Goal: Information Seeking & Learning: Learn about a topic

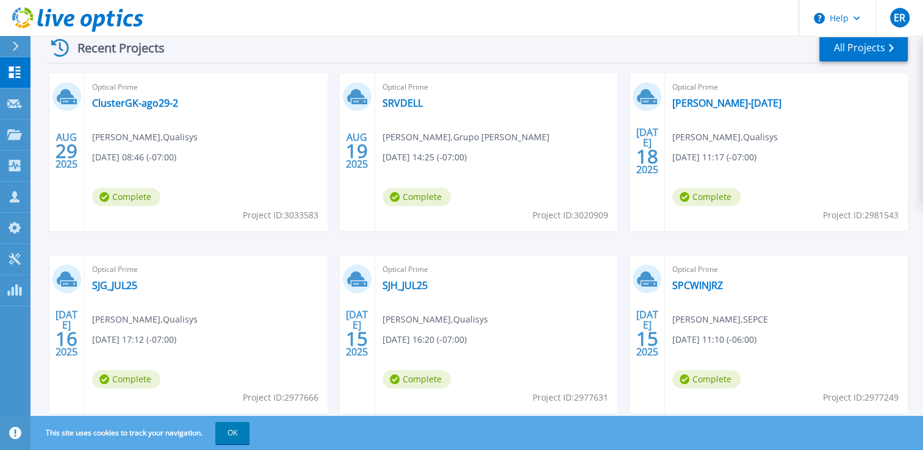
scroll to position [225, 0]
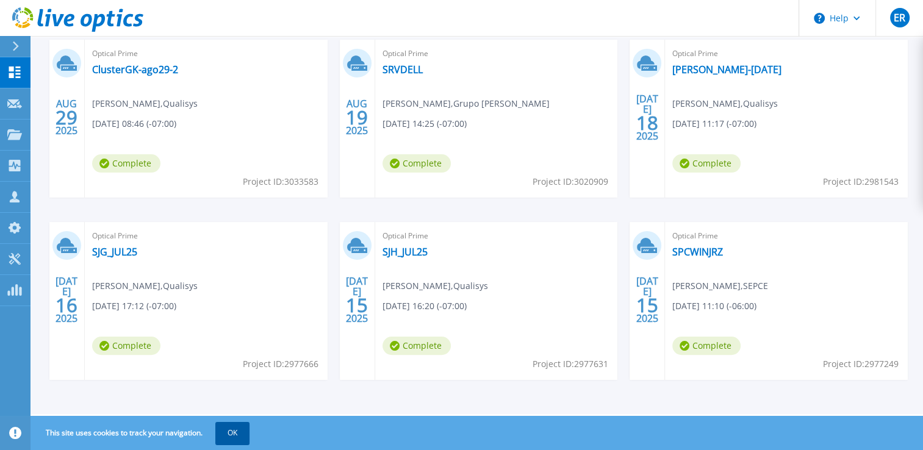
click at [227, 431] on button "OK" at bounding box center [232, 433] width 34 height 22
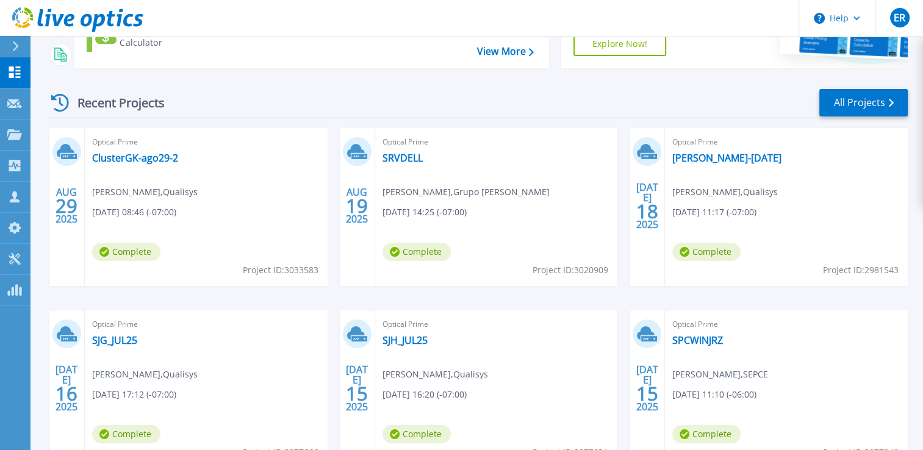
scroll to position [0, 0]
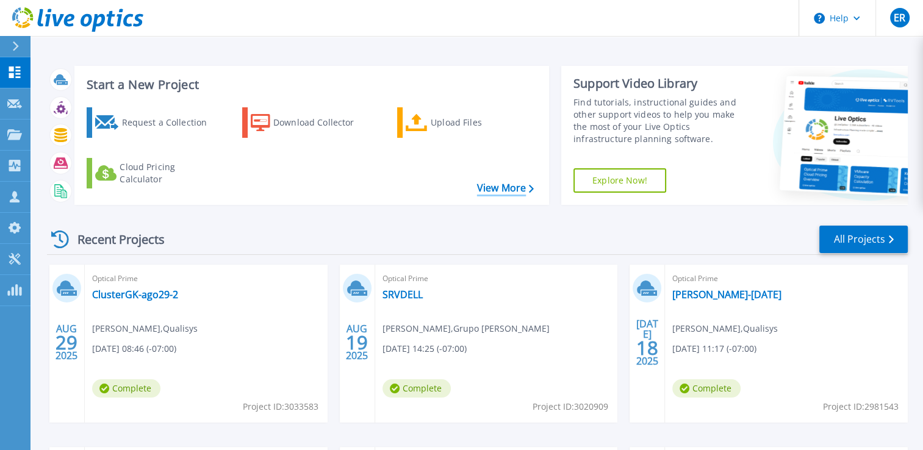
click at [520, 193] on link "View More" at bounding box center [505, 188] width 57 height 12
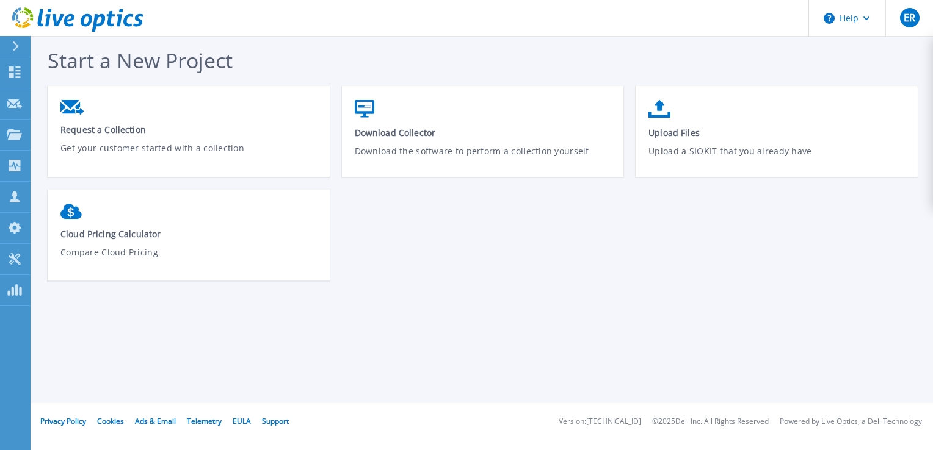
click at [15, 46] on icon at bounding box center [15, 46] width 7 height 10
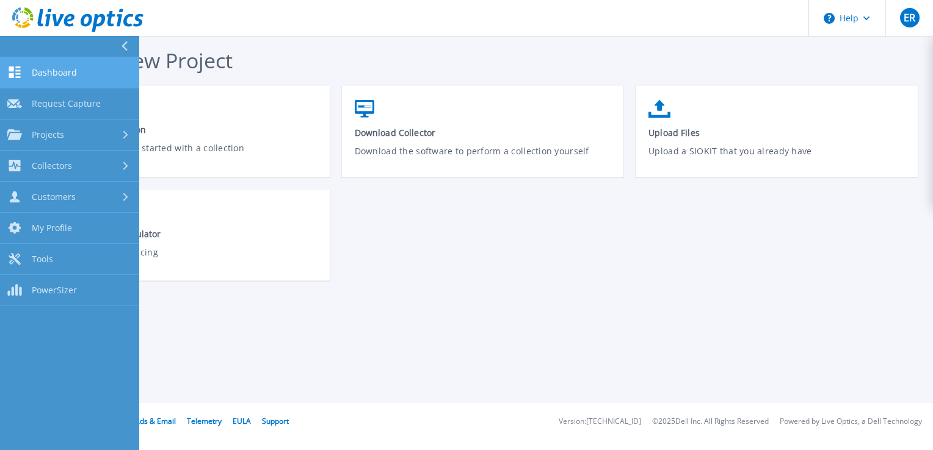
click at [33, 70] on span "Dashboard" at bounding box center [54, 72] width 45 height 11
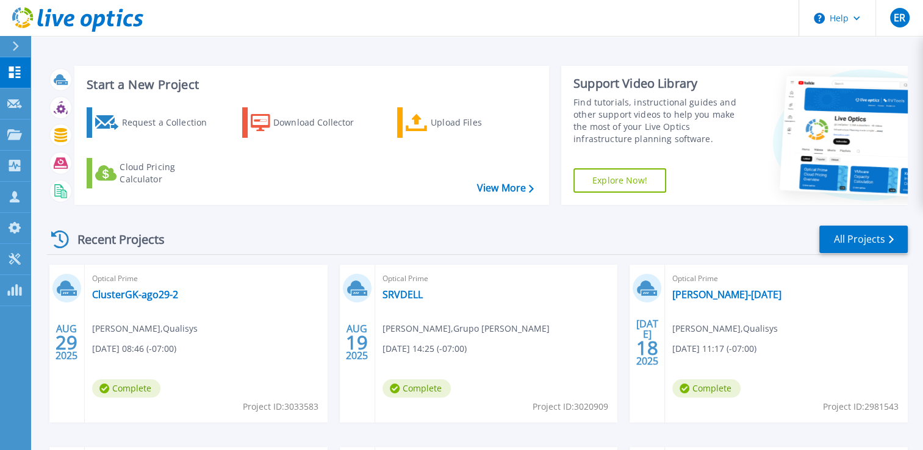
click at [17, 48] on icon at bounding box center [15, 46] width 7 height 10
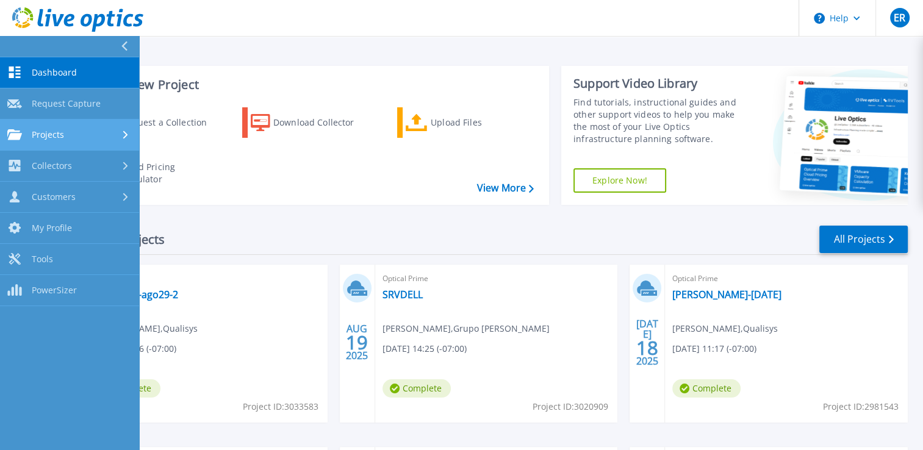
click at [43, 126] on link "Projects Projects" at bounding box center [69, 135] width 139 height 31
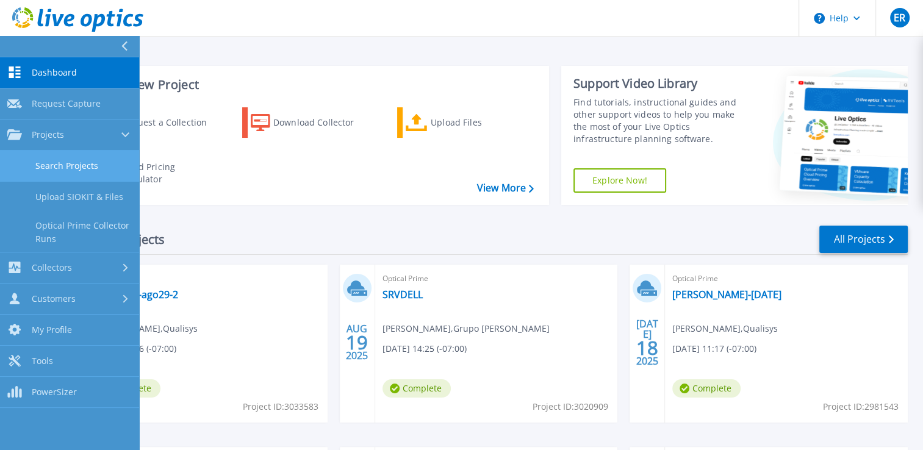
click at [68, 168] on link "Search Projects" at bounding box center [69, 166] width 139 height 31
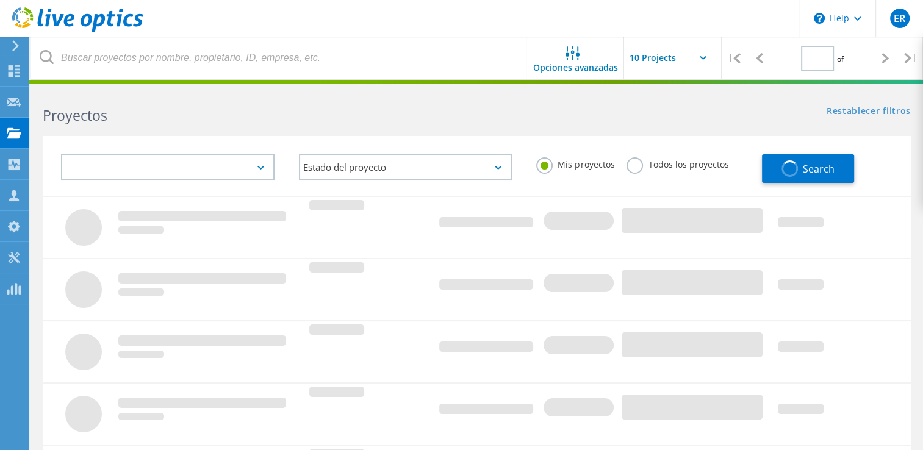
type input "1"
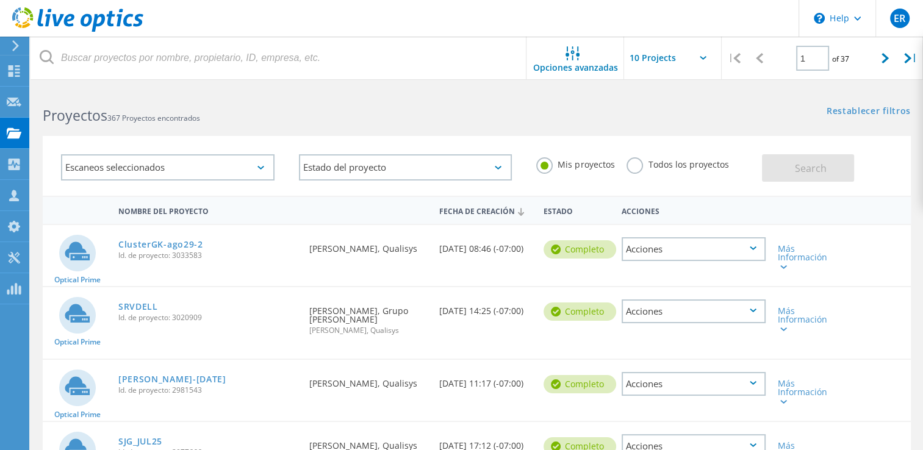
click at [208, 168] on div "Escaneos seleccionados" at bounding box center [168, 167] width 214 height 26
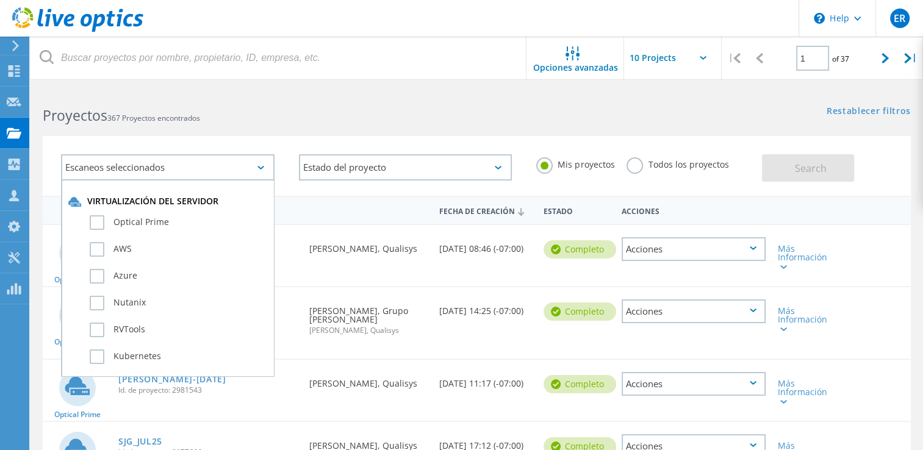
click at [208, 168] on div "Escaneos seleccionados" at bounding box center [168, 167] width 214 height 26
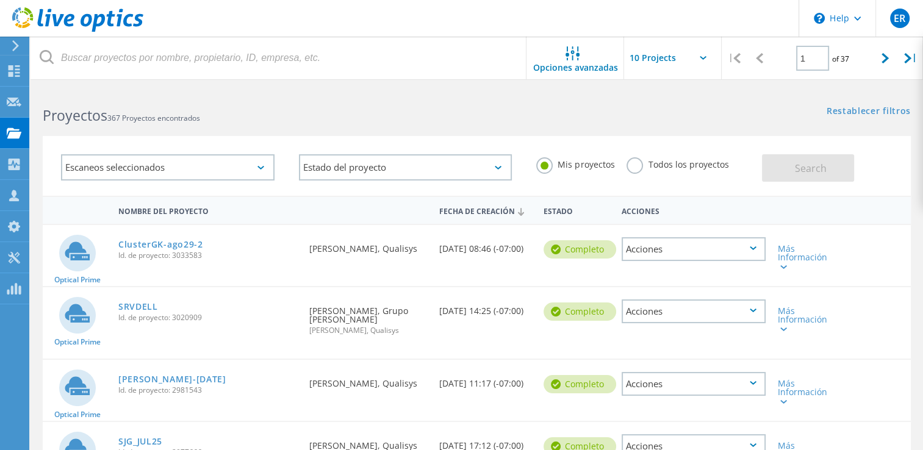
click at [208, 168] on div "Escaneos seleccionados" at bounding box center [168, 167] width 214 height 26
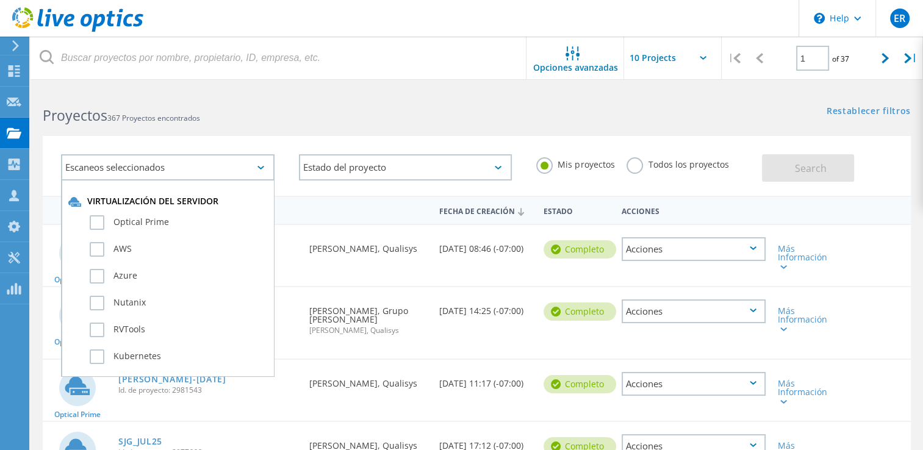
click at [208, 168] on div "Escaneos seleccionados" at bounding box center [168, 167] width 214 height 26
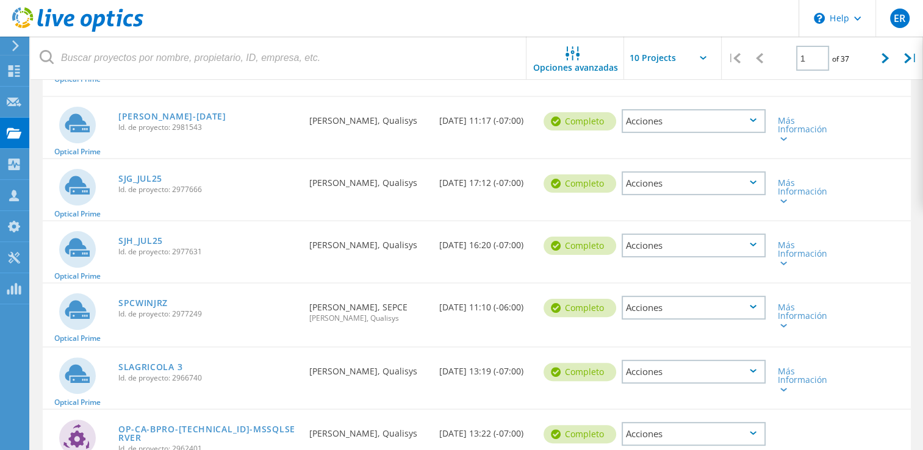
scroll to position [305, 0]
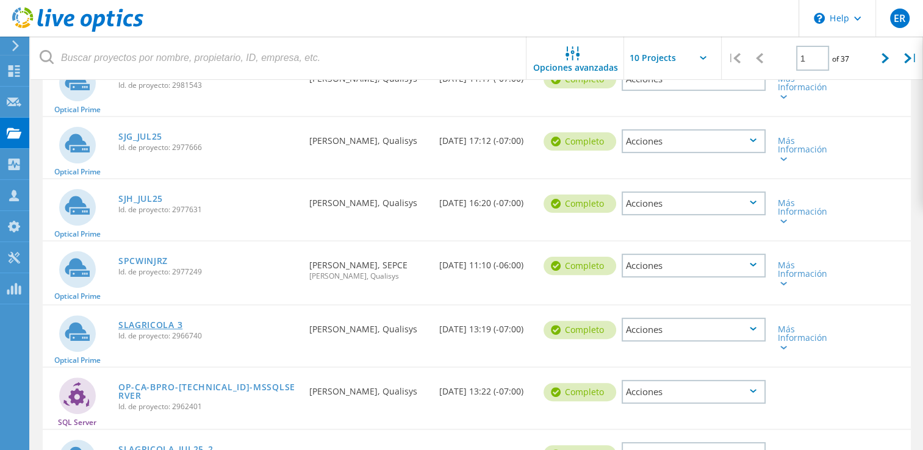
click at [144, 325] on link "SLAGRICOLA 3" at bounding box center [150, 325] width 64 height 9
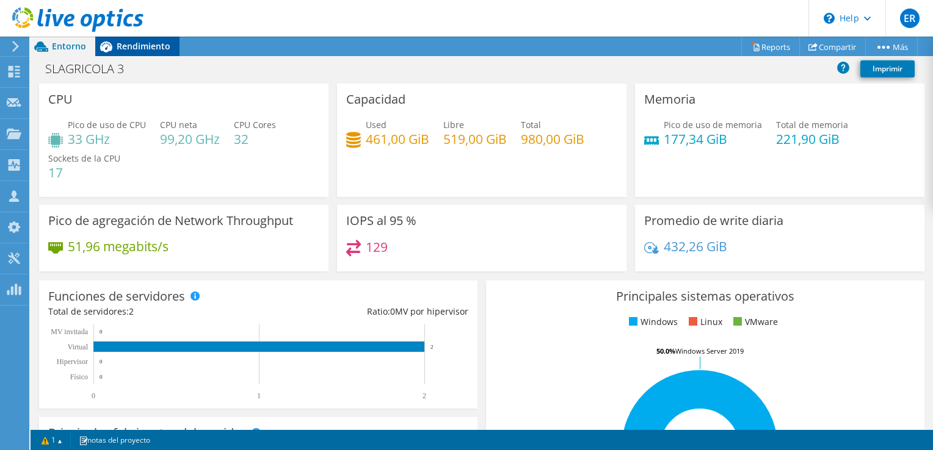
click at [147, 45] on span "Rendimiento" at bounding box center [144, 46] width 54 height 12
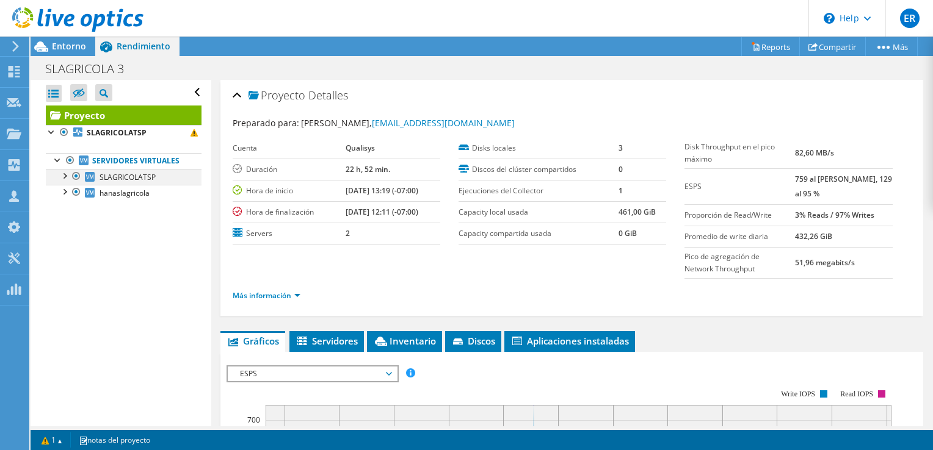
click at [64, 181] on div at bounding box center [64, 175] width 12 height 12
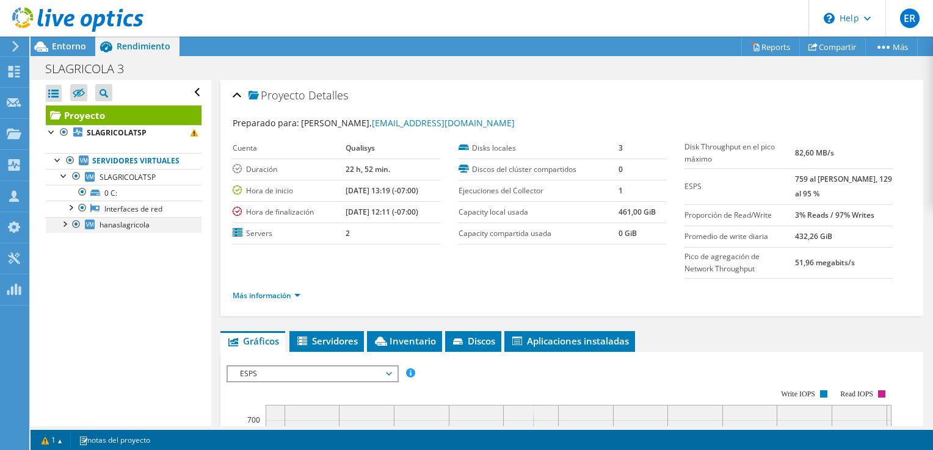
click at [65, 229] on div at bounding box center [64, 223] width 12 height 12
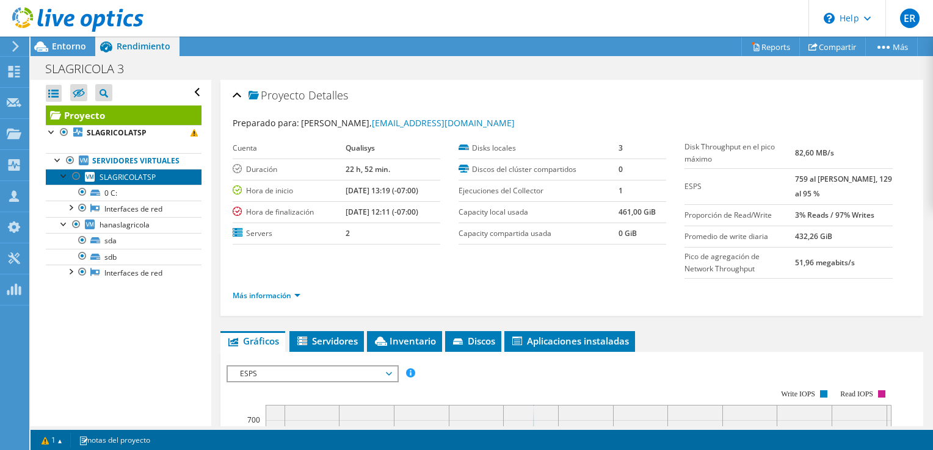
click at [139, 182] on span "SLAGRICOLATSP" at bounding box center [127, 177] width 56 height 10
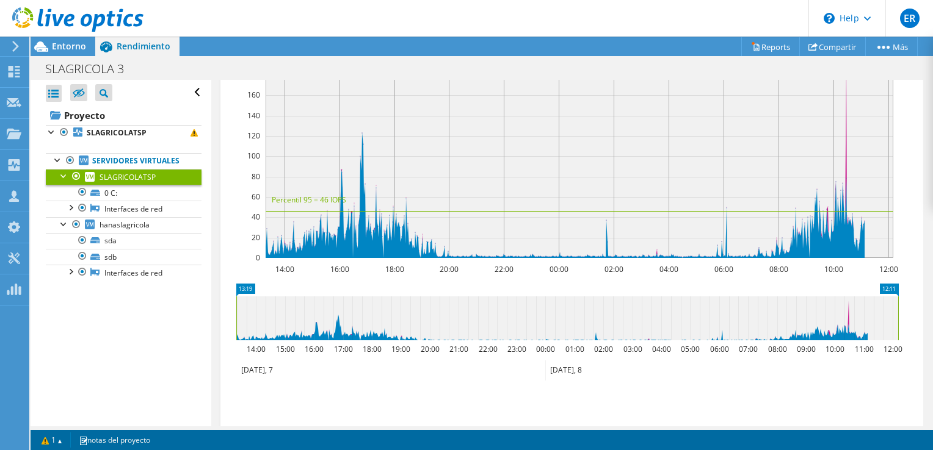
scroll to position [244, 0]
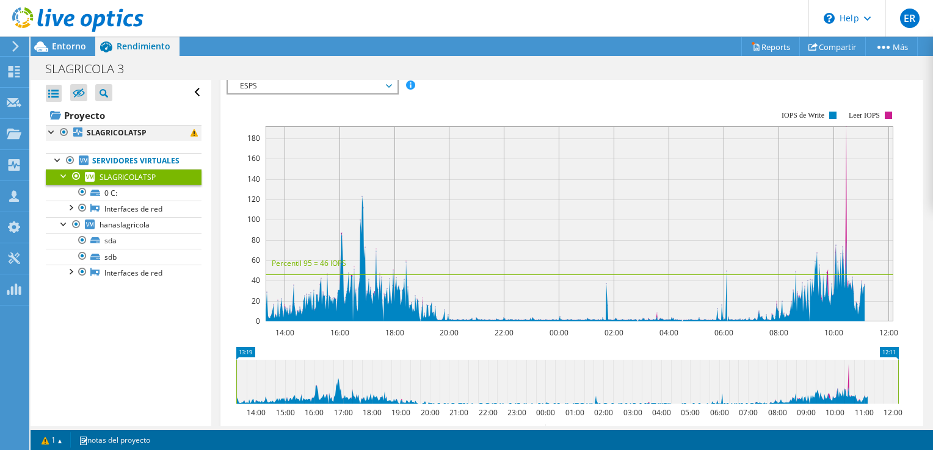
click at [54, 129] on div at bounding box center [52, 131] width 12 height 12
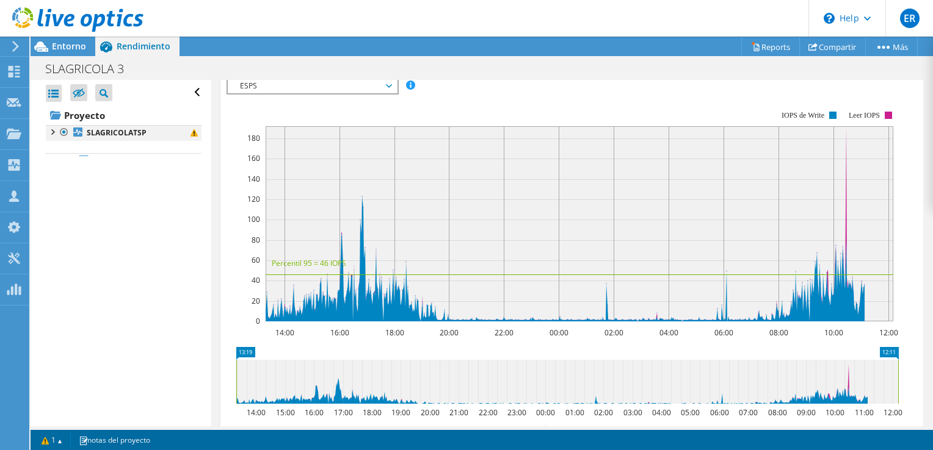
click at [54, 129] on div at bounding box center [52, 131] width 12 height 12
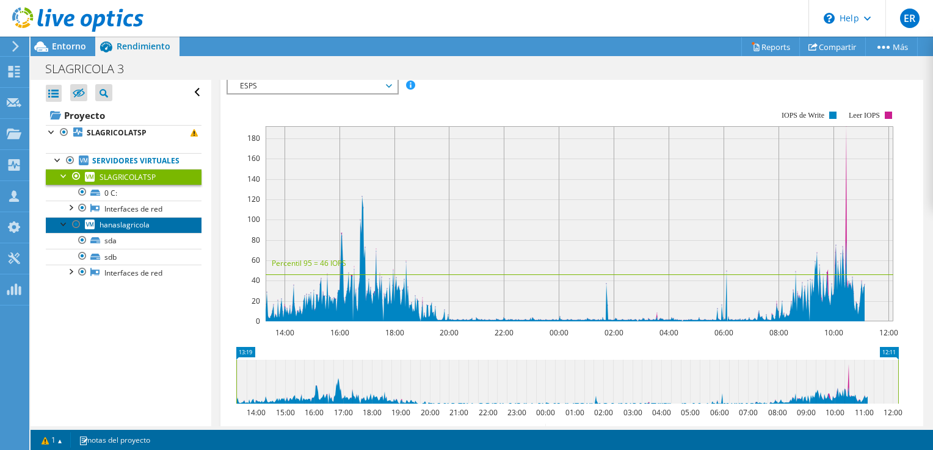
click at [105, 230] on span "hanaslagricola" at bounding box center [124, 225] width 50 height 10
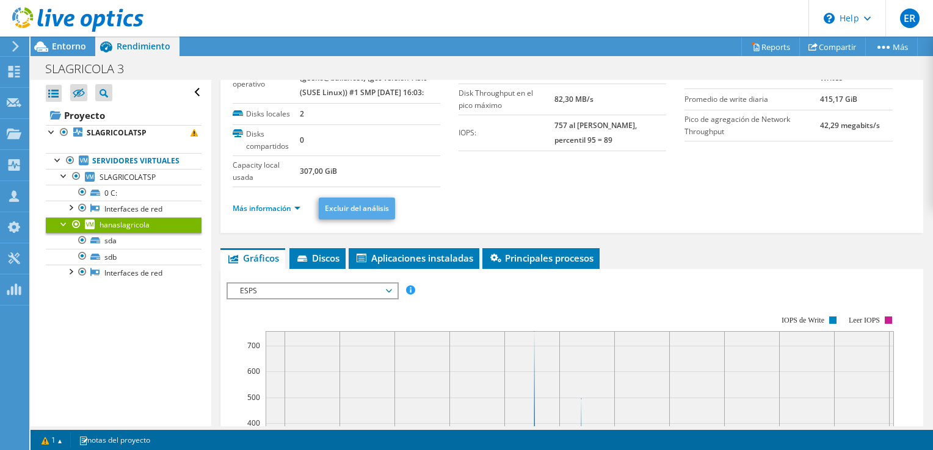
scroll to position [85, 0]
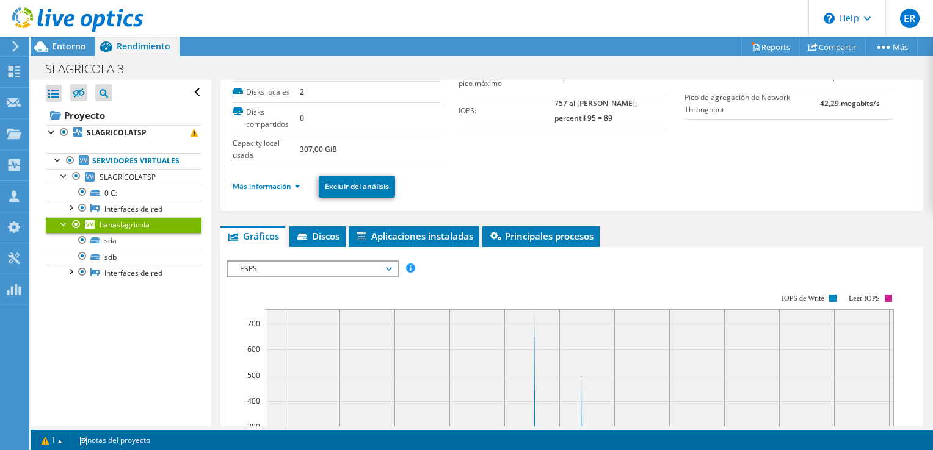
click at [323, 262] on span "ESPS" at bounding box center [312, 269] width 157 height 15
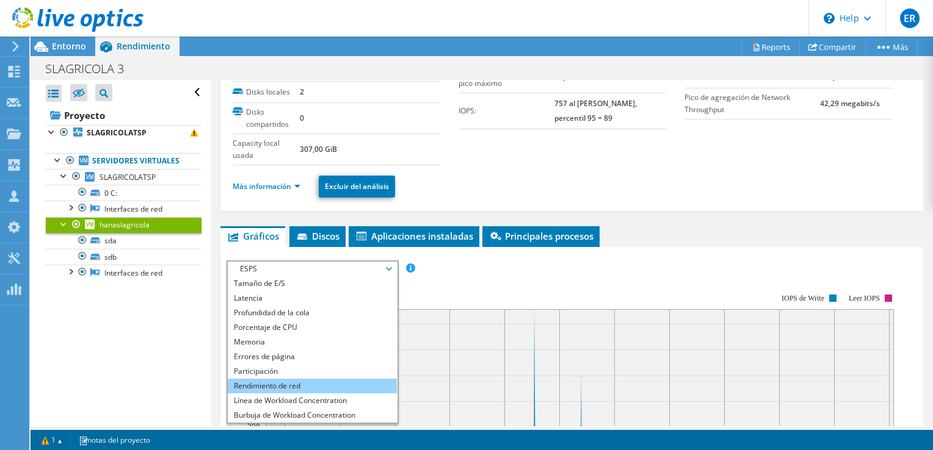
scroll to position [44, 0]
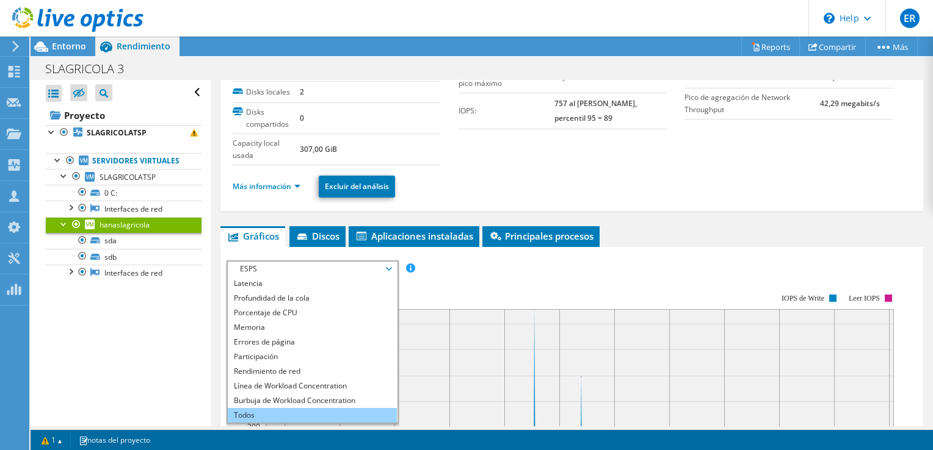
click at [287, 416] on li "Todos" at bounding box center [312, 415] width 169 height 15
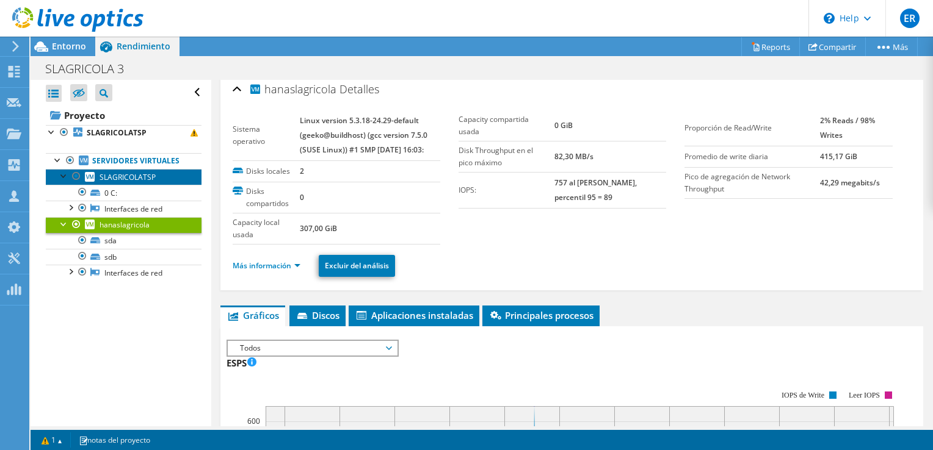
click at [105, 182] on span "SLAGRICOLATSP" at bounding box center [127, 177] width 56 height 10
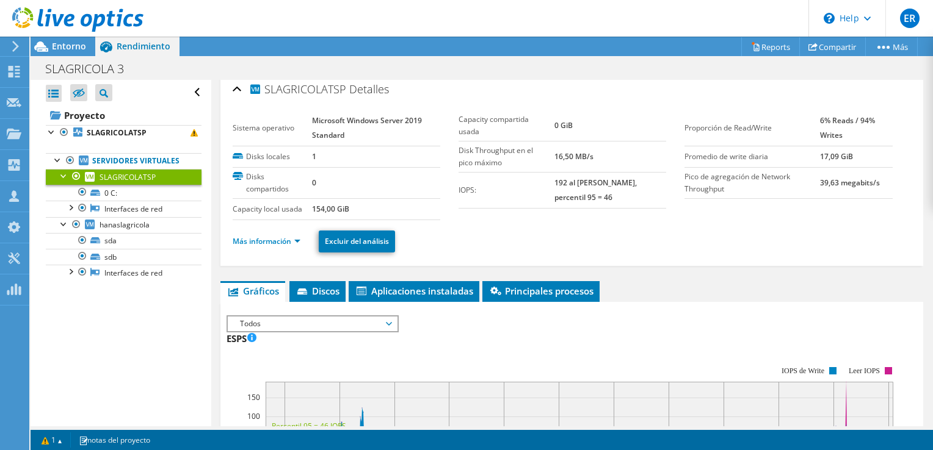
click at [359, 324] on span "Todos" at bounding box center [312, 324] width 157 height 15
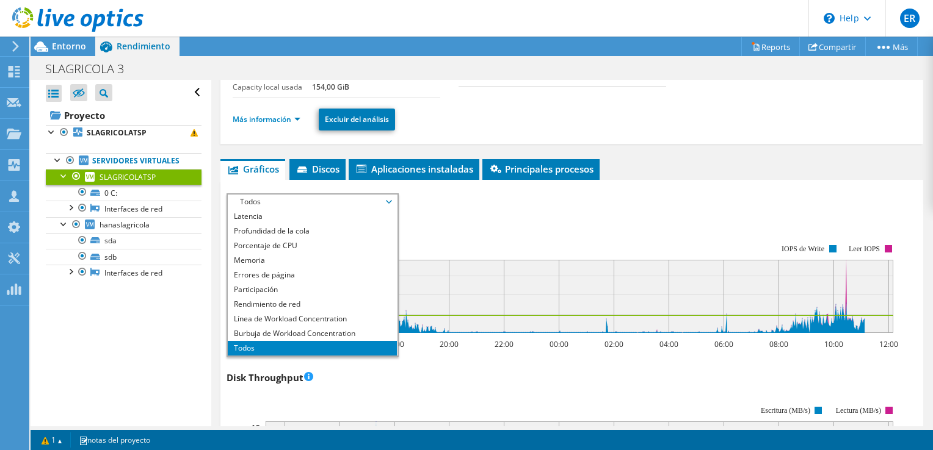
scroll to position [189, 0]
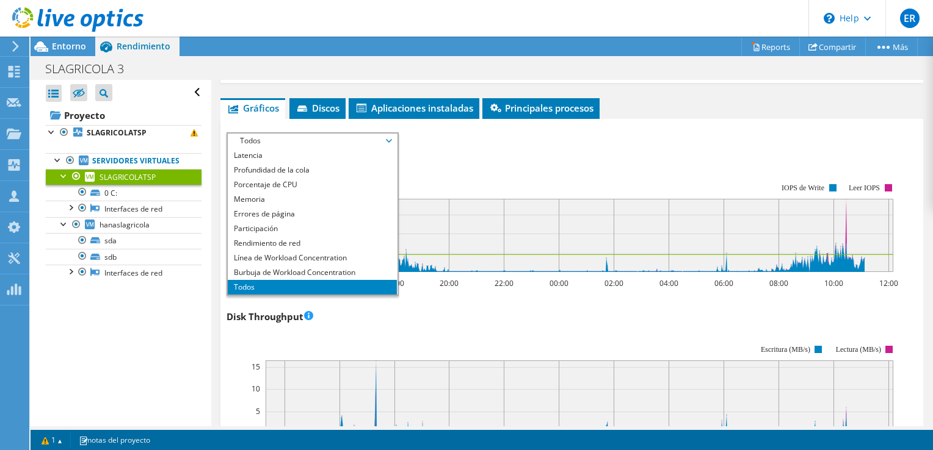
click at [300, 289] on li "Todos" at bounding box center [312, 287] width 169 height 15
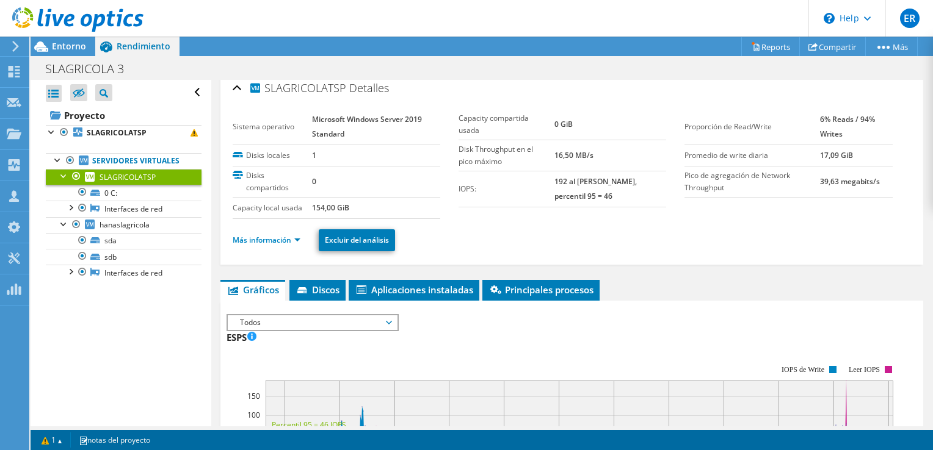
scroll to position [0, 0]
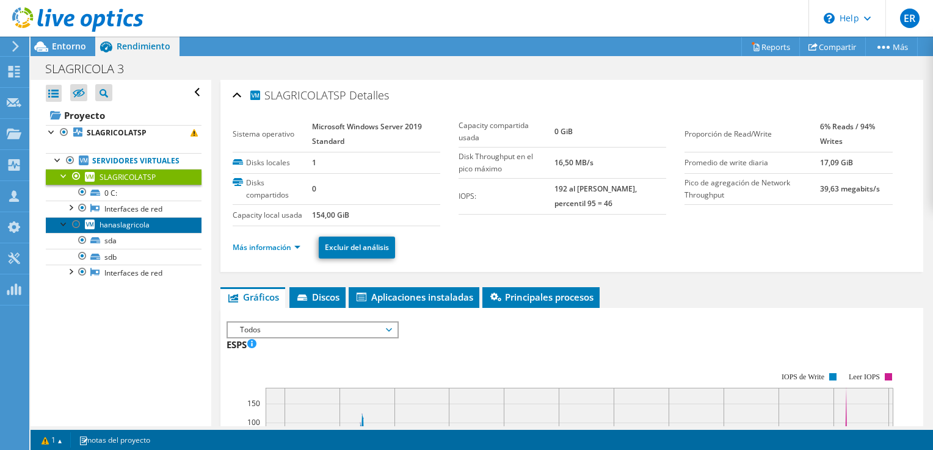
click at [144, 230] on span "hanaslagricola" at bounding box center [124, 225] width 50 height 10
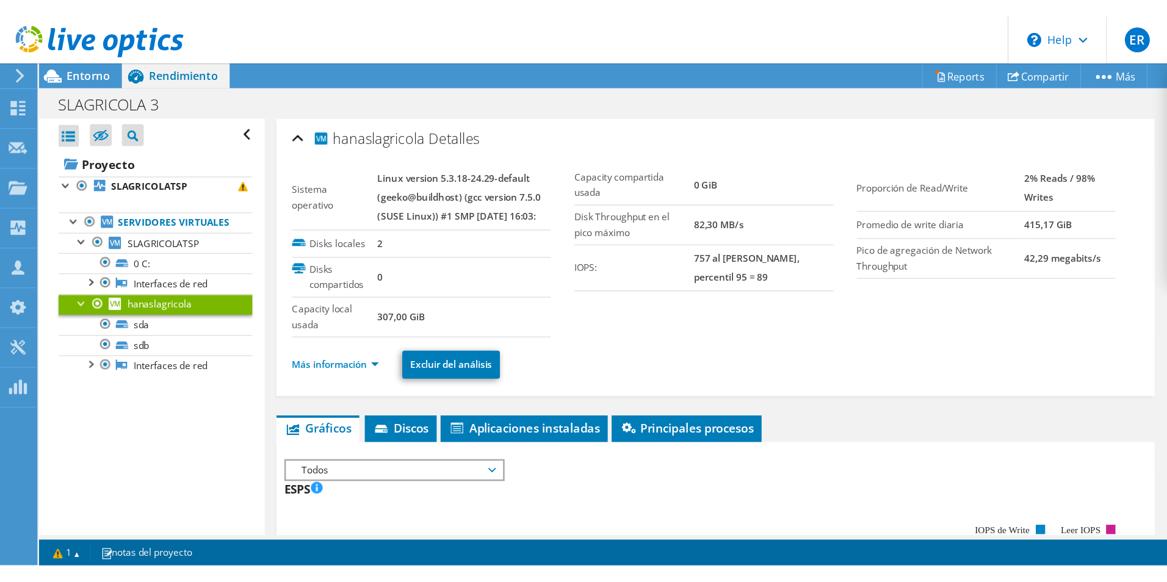
scroll to position [44, 0]
